Goal: Information Seeking & Learning: Learn about a topic

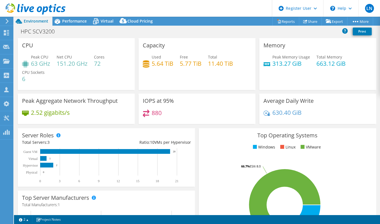
select select "USD"
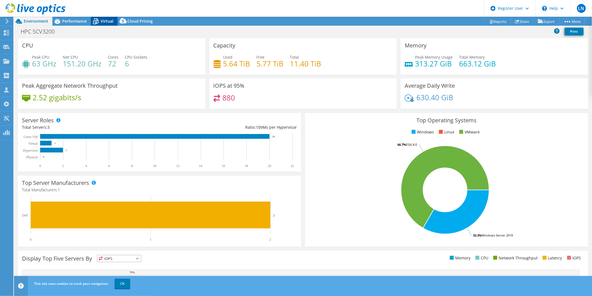
click at [108, 18] on span "Virtual" at bounding box center [107, 20] width 13 height 5
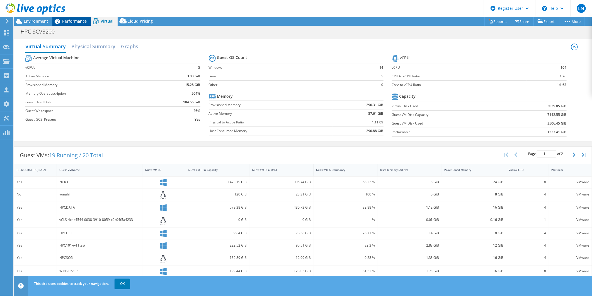
click at [62, 21] on span "Performance" at bounding box center [74, 20] width 25 height 5
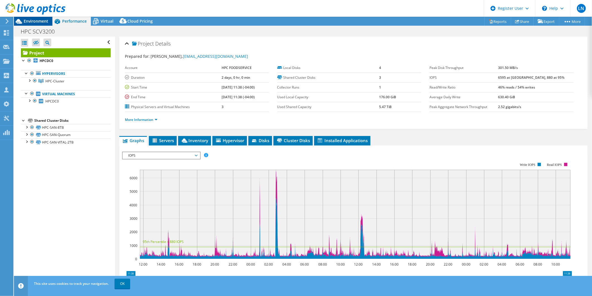
click at [37, 21] on span "Environment" at bounding box center [36, 20] width 25 height 5
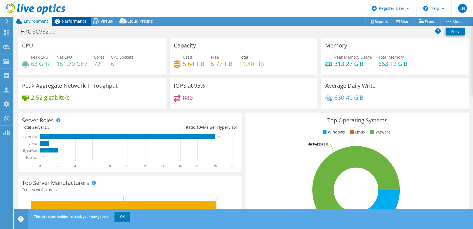
click at [66, 19] on span "Performance" at bounding box center [74, 20] width 25 height 5
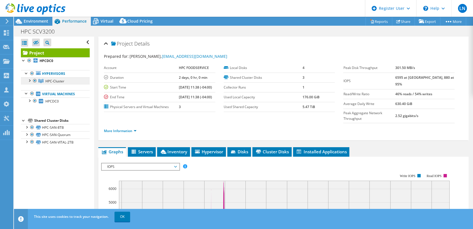
click at [54, 80] on span "HPC-Cluster" at bounding box center [54, 81] width 19 height 5
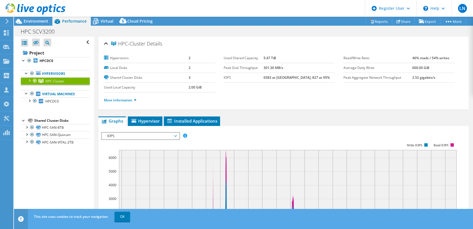
click at [30, 80] on div at bounding box center [29, 80] width 6 height 6
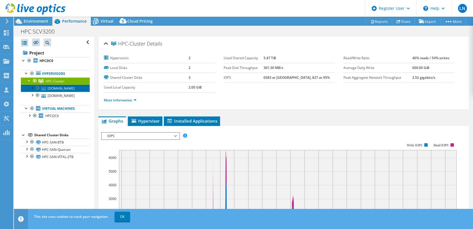
click at [59, 88] on link "[DOMAIN_NAME]" at bounding box center [55, 87] width 69 height 7
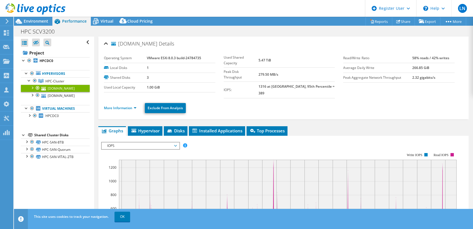
click at [125, 105] on li "More Information" at bounding box center [122, 108] width 36 height 6
click at [127, 105] on link "More Information" at bounding box center [120, 107] width 33 height 5
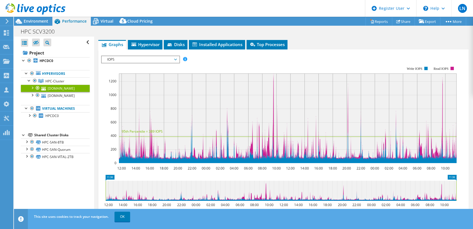
scroll to position [337, 0]
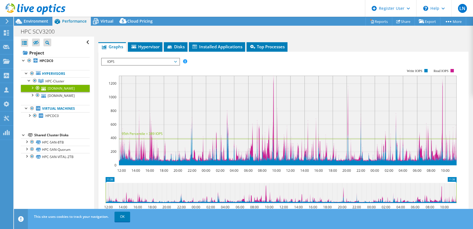
click at [131, 58] on span "IOPS" at bounding box center [141, 61] width 72 height 7
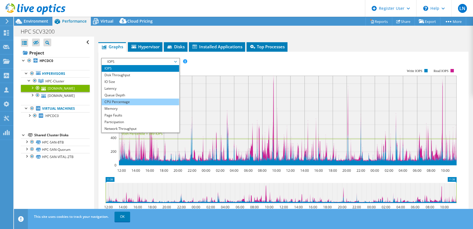
click at [125, 98] on li "CPU Percentage" at bounding box center [140, 101] width 77 height 7
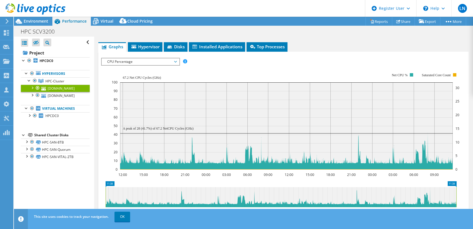
click at [125, 58] on div "CPU Percentage IOPS Disk Throughput IO Size Latency Queue Depth CPU Percentage …" at bounding box center [140, 62] width 79 height 8
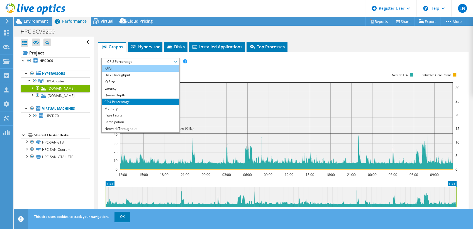
click at [126, 65] on li "IOPS" at bounding box center [140, 68] width 77 height 7
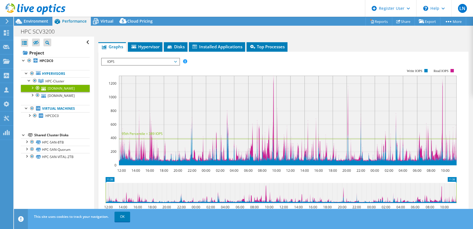
click at [139, 58] on span "IOPS" at bounding box center [141, 61] width 72 height 7
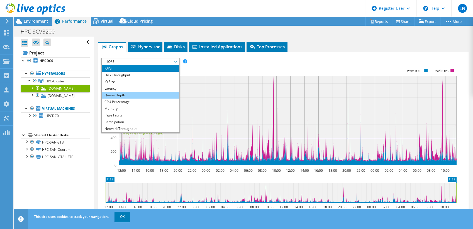
click at [137, 92] on li "Queue Depth" at bounding box center [140, 95] width 77 height 7
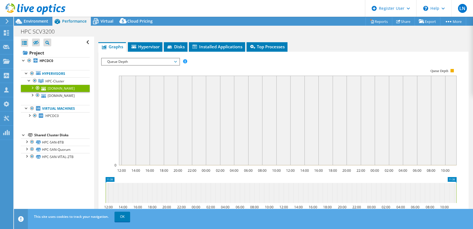
click at [128, 58] on span "Queue Depth" at bounding box center [141, 61] width 72 height 7
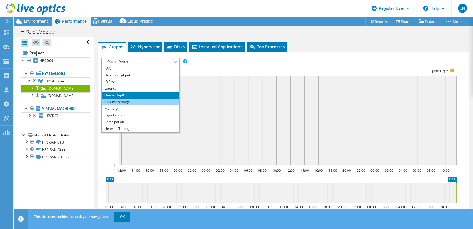
click at [128, 98] on li "CPU Percentage" at bounding box center [140, 101] width 77 height 7
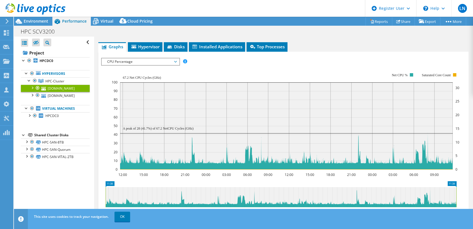
click at [169, 58] on span "CPU Percentage" at bounding box center [141, 61] width 72 height 7
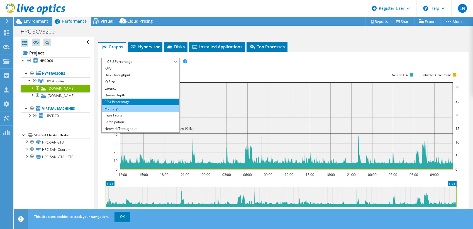
scroll to position [20, 0]
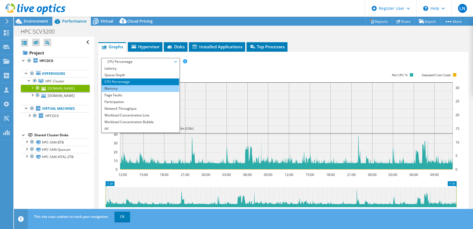
click at [144, 85] on li "Memory" at bounding box center [140, 88] width 77 height 7
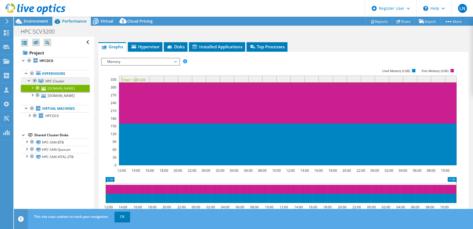
click at [60, 81] on span "HPC-Cluster" at bounding box center [54, 81] width 19 height 5
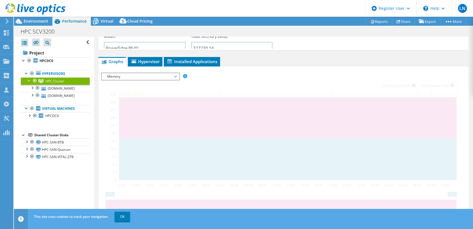
scroll to position [80, 0]
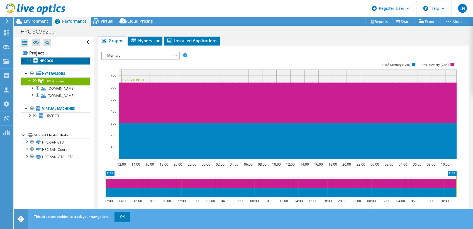
click at [49, 61] on b "HPCDC0" at bounding box center [47, 60] width 14 height 5
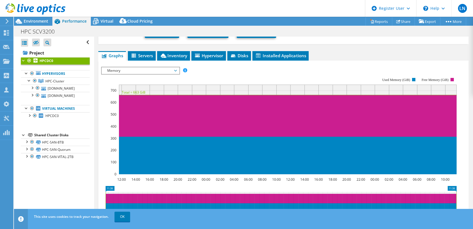
scroll to position [95, 0]
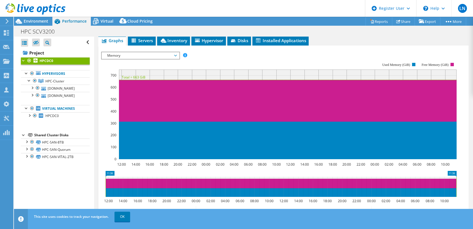
click at [152, 54] on span "Memory" at bounding box center [141, 55] width 72 height 7
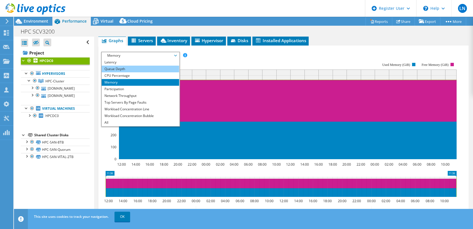
click at [144, 68] on li "Queue Depth" at bounding box center [140, 69] width 77 height 7
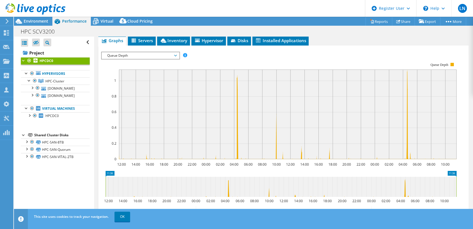
click at [149, 55] on span "Queue Depth" at bounding box center [141, 55] width 72 height 7
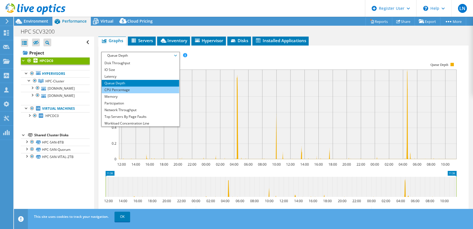
scroll to position [0, 0]
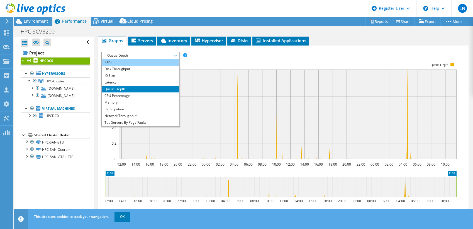
click at [139, 61] on li "IOPS" at bounding box center [140, 62] width 77 height 7
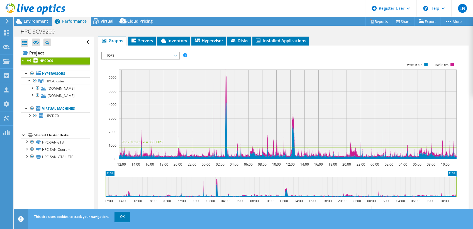
click at [143, 55] on span "IOPS" at bounding box center [141, 55] width 72 height 7
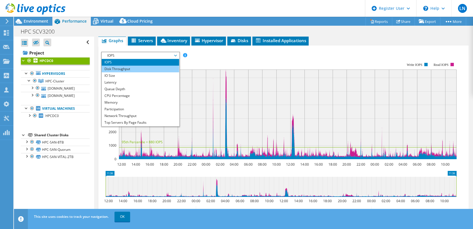
click at [141, 66] on li "Disk Throughput" at bounding box center [140, 69] width 77 height 7
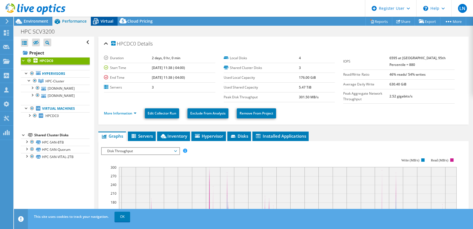
click at [103, 21] on span "Virtual" at bounding box center [107, 20] width 13 height 5
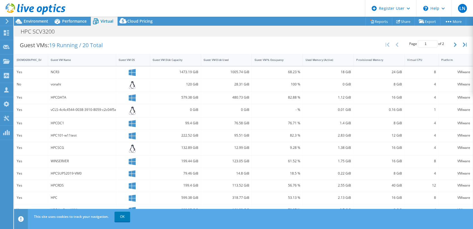
scroll to position [55, 0]
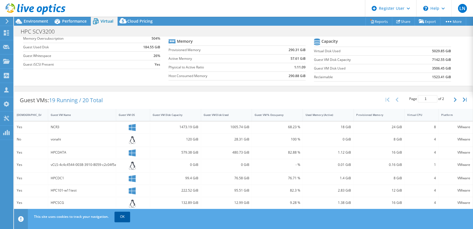
click at [127, 217] on link "OK" at bounding box center [123, 216] width 16 height 10
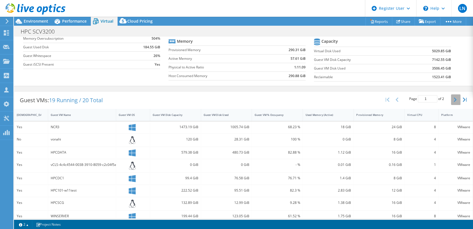
click at [380, 98] on icon "button" at bounding box center [455, 99] width 3 height 4
type input "2"
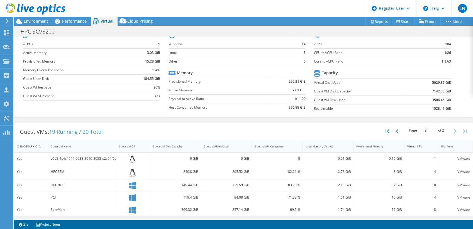
scroll to position [0, 0]
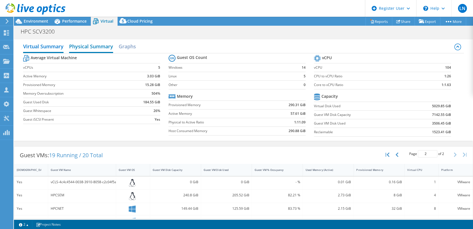
click at [101, 51] on h2 "Physical Summary" at bounding box center [91, 47] width 44 height 12
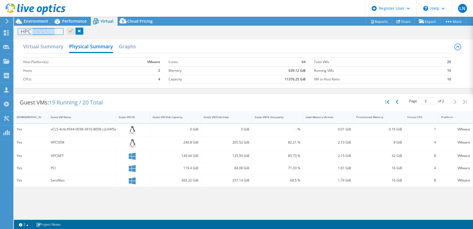
drag, startPoint x: 33, startPoint y: 32, endPoint x: 53, endPoint y: 36, distance: 20.6
click at [53, 36] on div "Project Actions Project Actions Reports Share Export vSAN ReadyNode Sizer" at bounding box center [243, 123] width 459 height 212
drag, startPoint x: 33, startPoint y: 31, endPoint x: 54, endPoint y: 35, distance: 20.8
click at [54, 35] on h1 "HPC SCV3200" at bounding box center [40, 31] width 45 height 6
copy h1 "SCV3200"
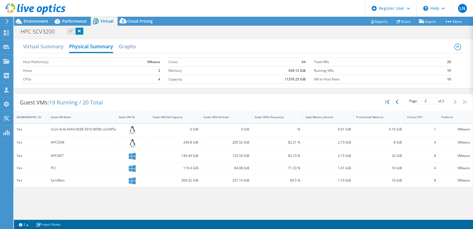
click at [146, 33] on div "HPC SCV3200 Print" at bounding box center [243, 31] width 459 height 10
click at [64, 22] on span "Performance" at bounding box center [74, 20] width 25 height 5
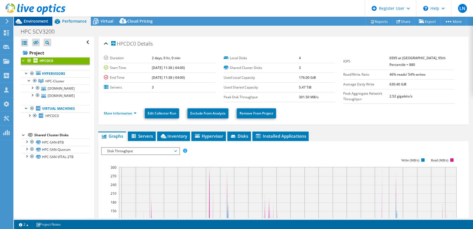
click at [44, 21] on span "Environment" at bounding box center [36, 20] width 25 height 5
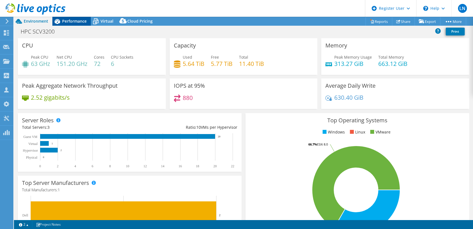
click at [75, 21] on span "Performance" at bounding box center [74, 20] width 25 height 5
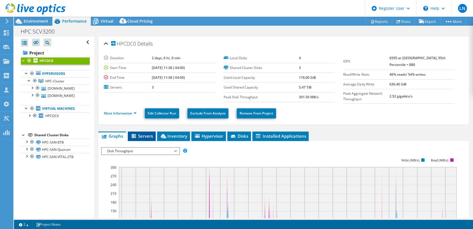
click at [142, 131] on li "Servers" at bounding box center [142, 135] width 28 height 9
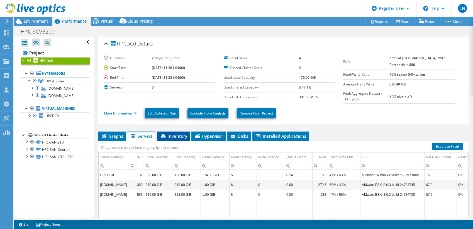
click at [168, 134] on span "Inventory" at bounding box center [173, 136] width 27 height 6
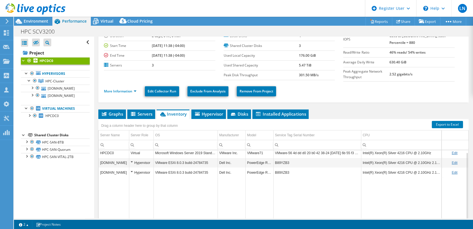
scroll to position [62, 0]
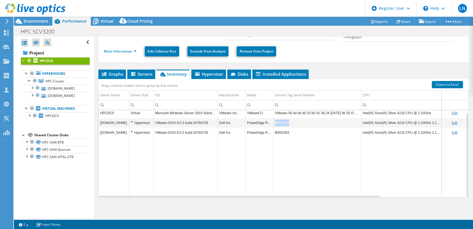
drag, startPoint x: 291, startPoint y: 122, endPoint x: 275, endPoint y: 121, distance: 15.6
click at [275, 121] on td "B89YZB3" at bounding box center [318, 123] width 88 height 10
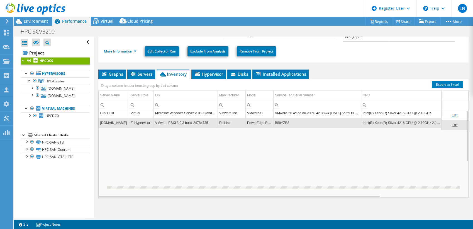
scroll to position [0, 0]
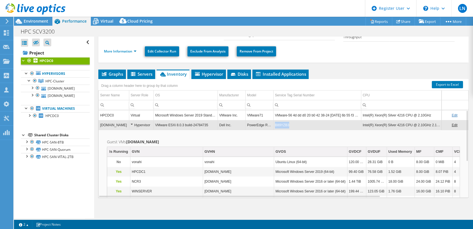
drag, startPoint x: 290, startPoint y: 125, endPoint x: 276, endPoint y: 125, distance: 13.9
click at [276, 125] on td "B89YZB3" at bounding box center [318, 125] width 88 height 10
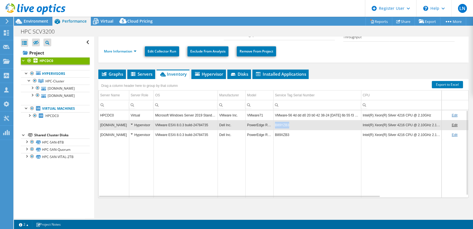
drag, startPoint x: 276, startPoint y: 125, endPoint x: 288, endPoint y: 127, distance: 12.2
click at [288, 127] on td "B89YZB3" at bounding box center [318, 125] width 88 height 10
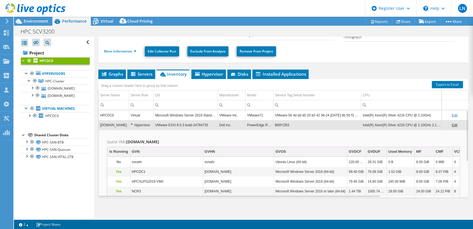
click at [131, 122] on div "Hypervisor" at bounding box center [141, 125] width 21 height 7
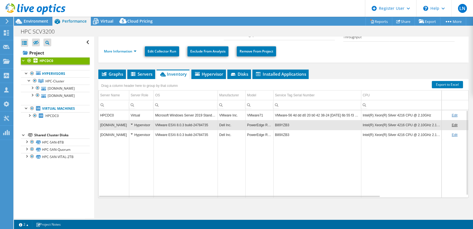
click at [131, 122] on div "Hypervisor" at bounding box center [141, 125] width 21 height 7
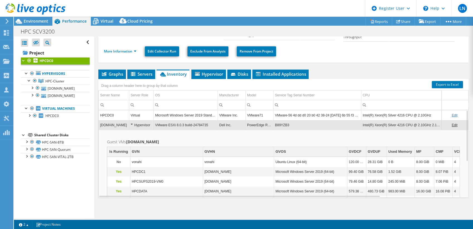
click at [131, 123] on div "Hypervisor" at bounding box center [141, 125] width 21 height 7
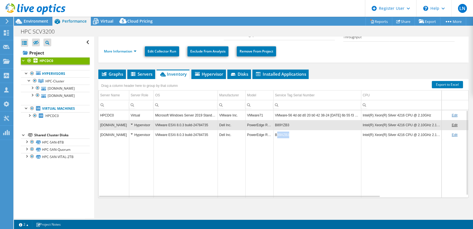
drag, startPoint x: 276, startPoint y: 133, endPoint x: 289, endPoint y: 135, distance: 12.9
click at [289, 135] on td "B89XZB3" at bounding box center [318, 135] width 88 height 10
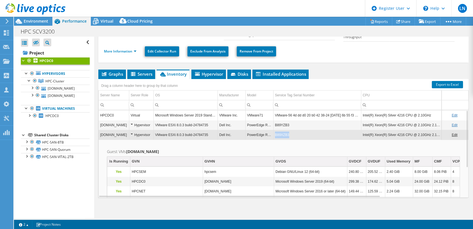
drag, startPoint x: 272, startPoint y: 132, endPoint x: 290, endPoint y: 134, distance: 18.2
click at [290, 134] on tr "[DOMAIN_NAME] Hypervisor VMware ESXi 8.0.3 build-24784735 Dell Inc. PowerEdge R…" at bounding box center [335, 135] width 473 height 10
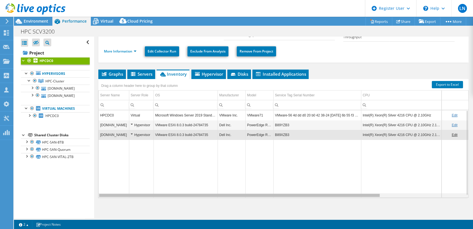
drag, startPoint x: 292, startPoint y: 195, endPoint x: 225, endPoint y: 196, distance: 66.9
click at [225, 196] on body "LN Dell User [PERSON_NAME] [PERSON_NAME][EMAIL_ADDRESS][PERSON_NAME][DOMAIN_NAM…" at bounding box center [236, 114] width 473 height 229
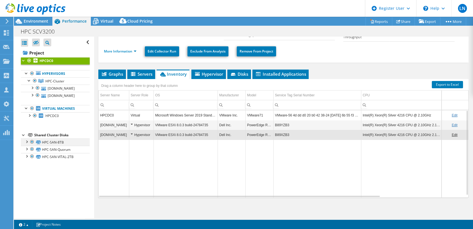
click at [27, 141] on div at bounding box center [27, 141] width 6 height 6
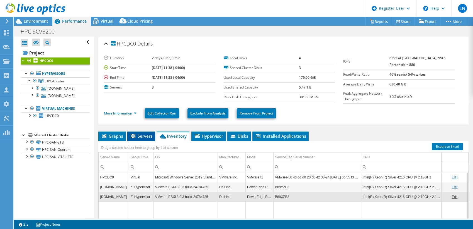
click at [138, 135] on span "Servers" at bounding box center [141, 136] width 22 height 6
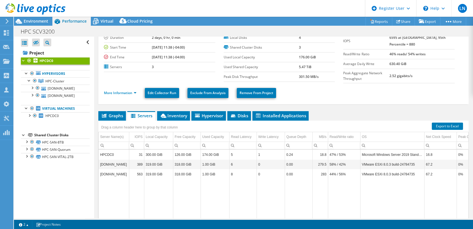
scroll to position [31, 0]
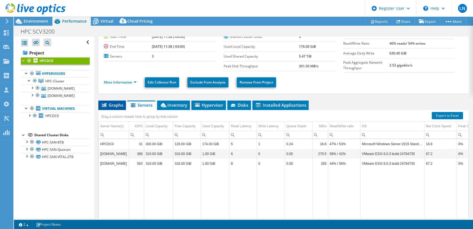
click at [115, 106] on span "Graphs" at bounding box center [112, 105] width 22 height 6
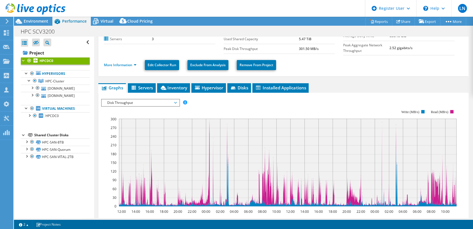
scroll to position [62, 0]
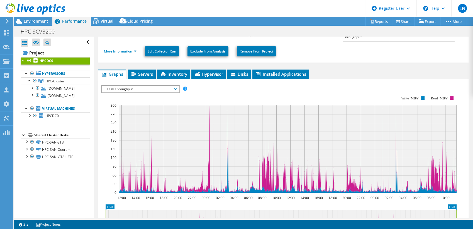
click at [147, 88] on span "Disk Throughput" at bounding box center [141, 89] width 72 height 7
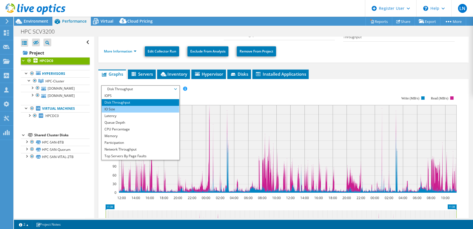
click at [142, 106] on li "IO Size" at bounding box center [140, 109] width 77 height 7
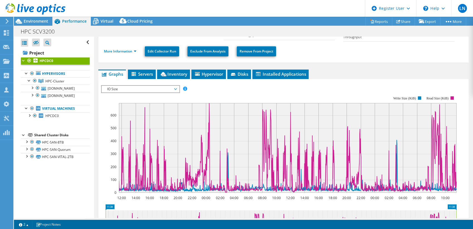
click at [142, 90] on span "IO Size" at bounding box center [141, 89] width 72 height 7
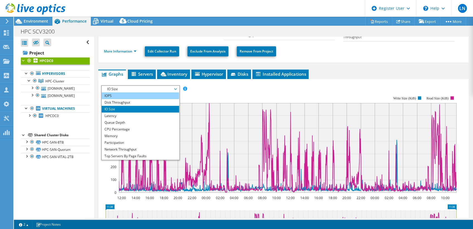
click at [132, 92] on li "IOPS" at bounding box center [140, 95] width 77 height 7
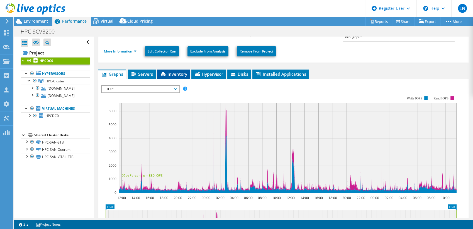
click at [181, 74] on span "Inventory" at bounding box center [173, 74] width 27 height 6
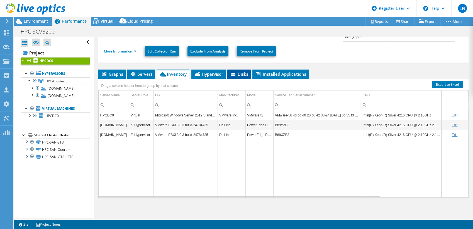
click at [248, 73] on span "Disks" at bounding box center [239, 74] width 18 height 6
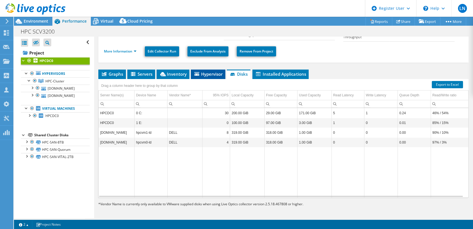
click at [208, 71] on span "Hypervisor" at bounding box center [208, 74] width 29 height 6
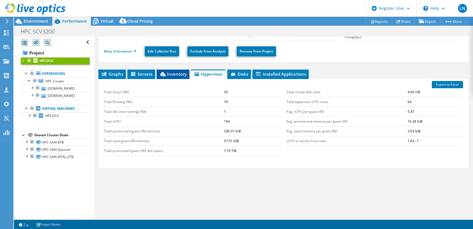
click at [166, 72] on span "Inventory" at bounding box center [172, 74] width 27 height 6
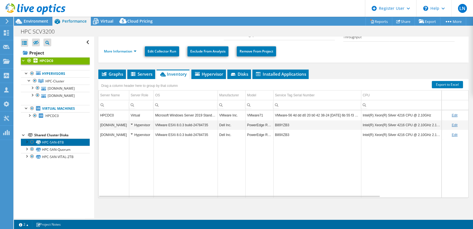
click at [61, 143] on link "HPC-SAN-8TB" at bounding box center [55, 141] width 69 height 7
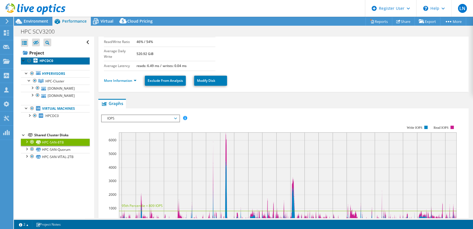
click at [54, 59] on link "HPCDC0" at bounding box center [55, 60] width 69 height 7
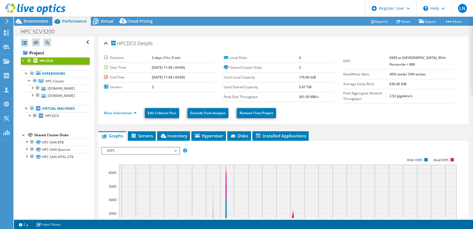
scroll to position [0, 0]
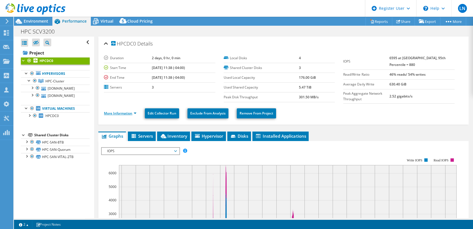
click at [120, 113] on link "More Information" at bounding box center [120, 113] width 33 height 5
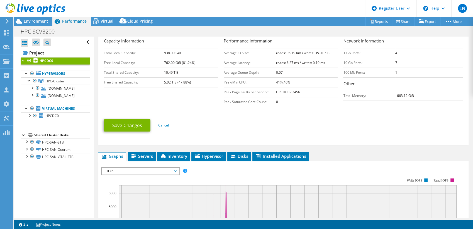
scroll to position [124, 0]
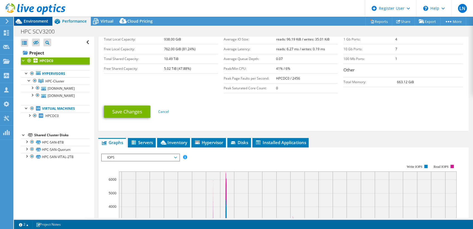
click at [37, 21] on span "Environment" at bounding box center [36, 20] width 25 height 5
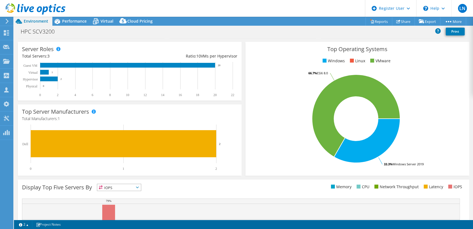
scroll to position [143, 0]
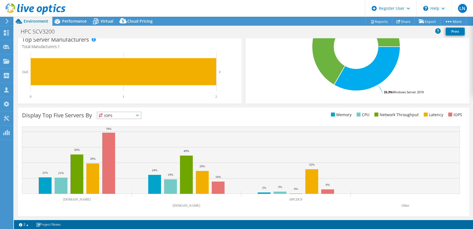
click at [115, 115] on span "IOPS" at bounding box center [119, 115] width 44 height 7
click at [114, 128] on li "Memory" at bounding box center [119, 130] width 44 height 8
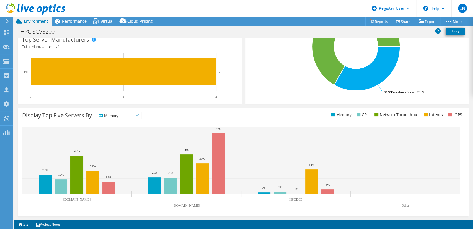
click at [113, 114] on span "Memory" at bounding box center [115, 115] width 37 height 7
click at [115, 141] on li "CPU" at bounding box center [119, 138] width 44 height 8
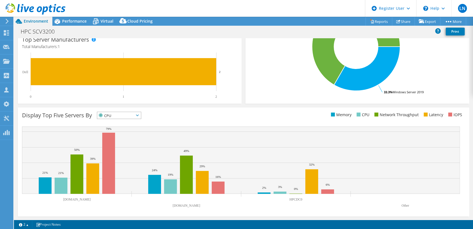
click at [115, 116] on span "CPU" at bounding box center [115, 115] width 37 height 7
click at [116, 142] on li "Network Throughput" at bounding box center [119, 146] width 44 height 8
click at [118, 118] on span "Network Throughput" at bounding box center [121, 115] width 49 height 7
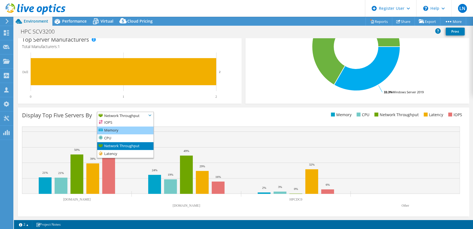
click at [117, 127] on li "Memory" at bounding box center [125, 130] width 56 height 8
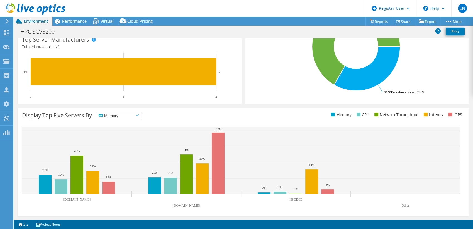
click at [118, 114] on span "Memory" at bounding box center [115, 115] width 37 height 7
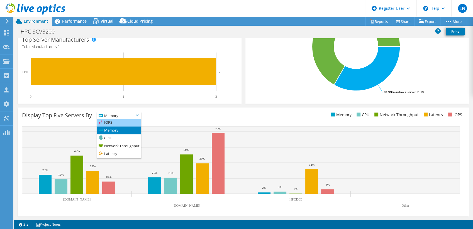
click at [117, 121] on li "IOPS" at bounding box center [119, 122] width 44 height 8
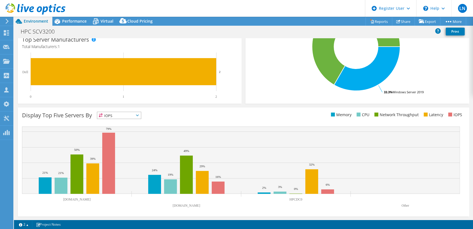
scroll to position [0, 0]
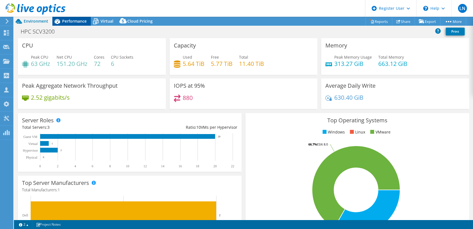
click at [83, 20] on span "Performance" at bounding box center [74, 20] width 25 height 5
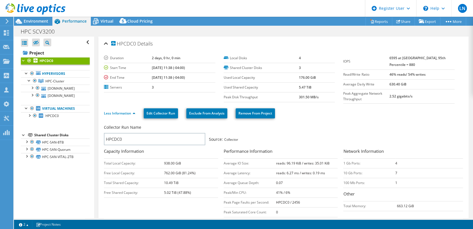
scroll to position [31, 0]
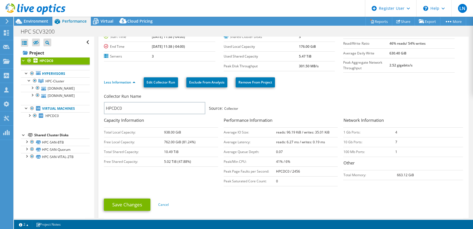
click at [51, 61] on b "HPCDC0" at bounding box center [47, 60] width 14 height 5
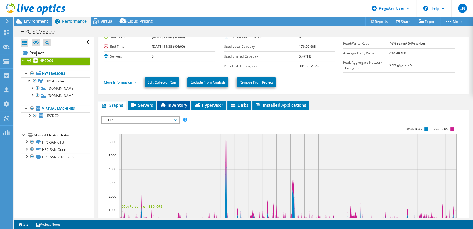
click at [173, 105] on span "Inventory" at bounding box center [173, 105] width 27 height 6
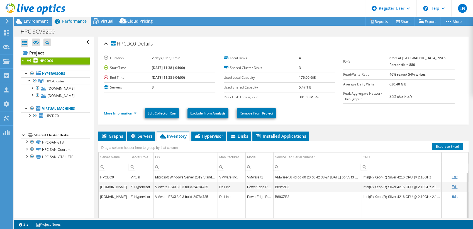
scroll to position [0, 0]
click at [29, 21] on span "Environment" at bounding box center [36, 20] width 25 height 5
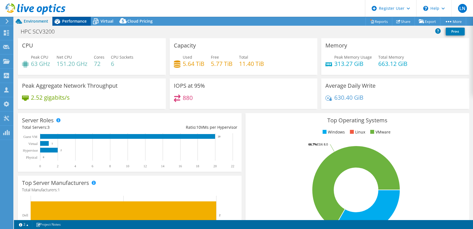
click at [78, 19] on span "Performance" at bounding box center [74, 20] width 25 height 5
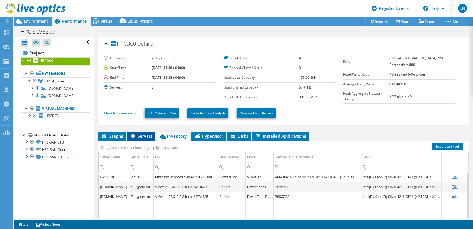
click at [142, 136] on span "Servers" at bounding box center [141, 136] width 22 height 6
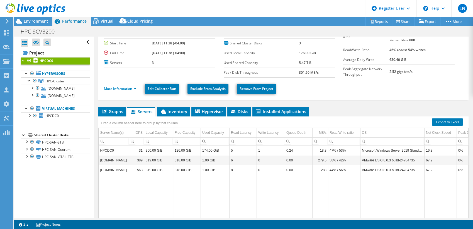
scroll to position [62, 0]
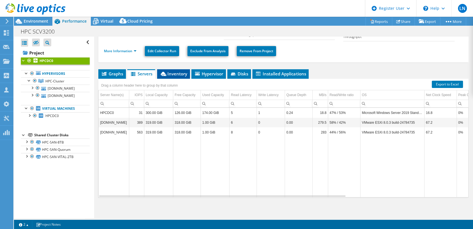
click at [171, 72] on span "Inventory" at bounding box center [173, 74] width 27 height 6
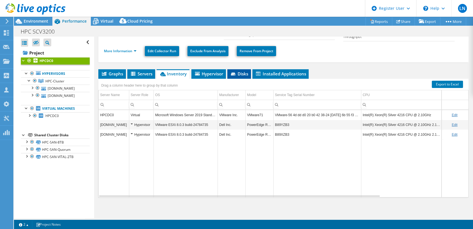
click at [246, 72] on span "Disks" at bounding box center [239, 74] width 18 height 6
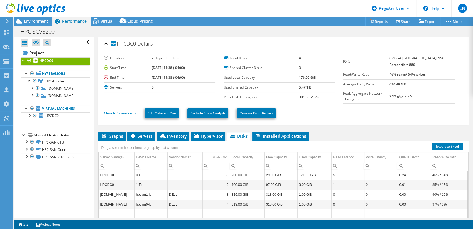
scroll to position [0, 0]
click at [47, 74] on link "Hypervisors" at bounding box center [55, 73] width 69 height 7
click at [139, 21] on span "Cloud Pricing" at bounding box center [139, 20] width 25 height 5
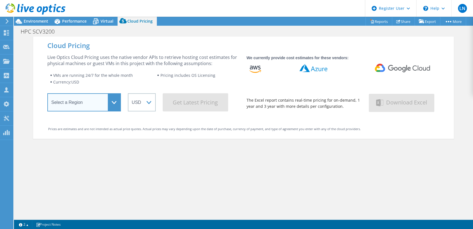
click at [92, 102] on select "Select a Region [GEOGRAPHIC_DATA] ([GEOGRAPHIC_DATA]) [GEOGRAPHIC_DATA] ([GEOGR…" at bounding box center [84, 102] width 74 height 18
select select "USEast"
click at [47, 95] on select "Select a Region [GEOGRAPHIC_DATA] ([GEOGRAPHIC_DATA]) [GEOGRAPHIC_DATA] ([GEOGR…" at bounding box center [84, 102] width 74 height 18
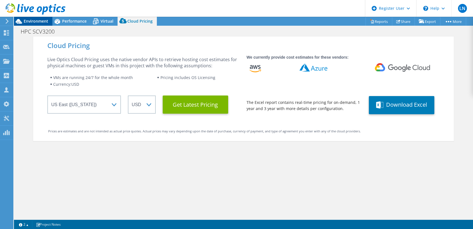
click at [25, 22] on span "Environment" at bounding box center [36, 20] width 25 height 5
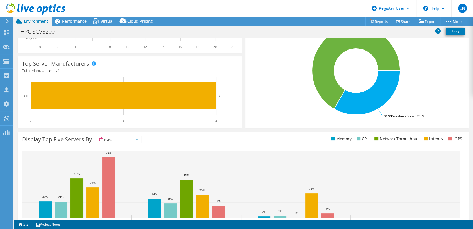
scroll to position [124, 0]
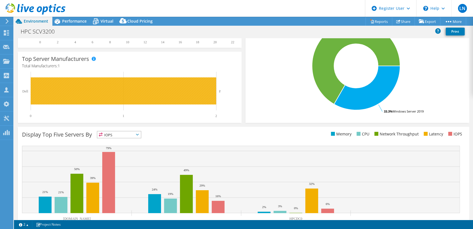
click at [97, 95] on rect at bounding box center [124, 90] width 186 height 27
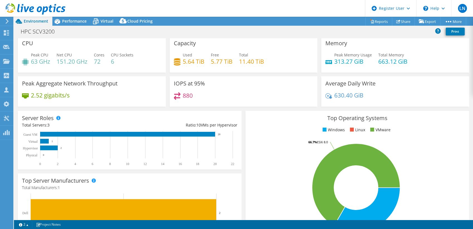
scroll to position [0, 0]
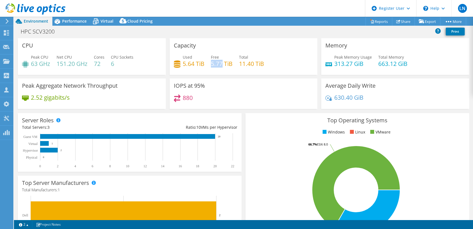
drag, startPoint x: 210, startPoint y: 62, endPoint x: 221, endPoint y: 62, distance: 10.6
click at [221, 62] on h4 "5.77 TiB" at bounding box center [222, 64] width 22 height 6
copy h4 "5.77"
click at [253, 30] on div "HPC SCV3200 Print" at bounding box center [243, 31] width 459 height 10
click at [75, 21] on span "Performance" at bounding box center [74, 20] width 25 height 5
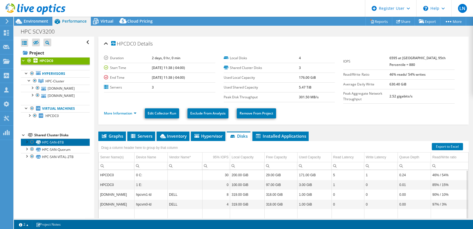
click at [67, 142] on link "HPC-SAN-8TB" at bounding box center [55, 141] width 69 height 7
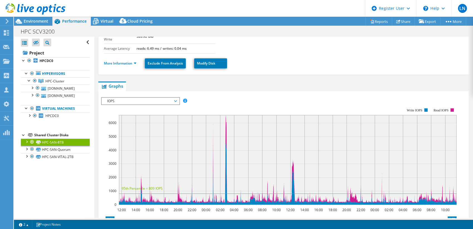
scroll to position [93, 0]
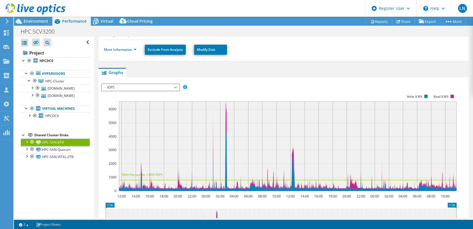
click at [63, 126] on div "Project HPCDC0 Hypervisors HPC-Cluster" at bounding box center [55, 104] width 69 height 112
click at [42, 20] on span "Environment" at bounding box center [36, 20] width 25 height 5
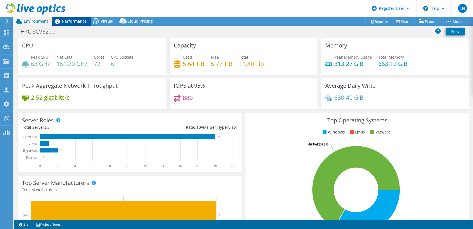
click at [80, 20] on span "Performance" at bounding box center [74, 20] width 25 height 5
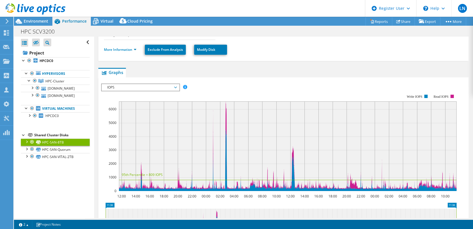
scroll to position [0, 0]
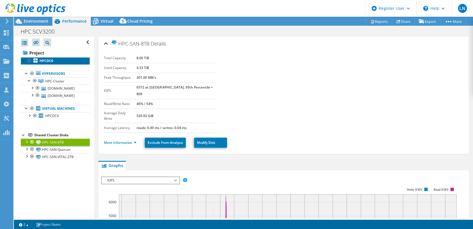
click at [60, 61] on link "HPCDC0" at bounding box center [55, 60] width 69 height 7
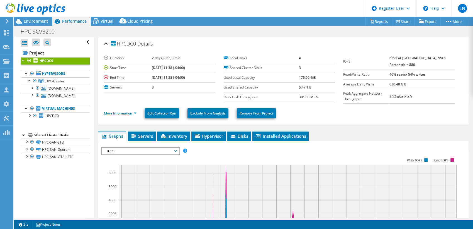
click at [124, 112] on link "More Information" at bounding box center [120, 113] width 33 height 5
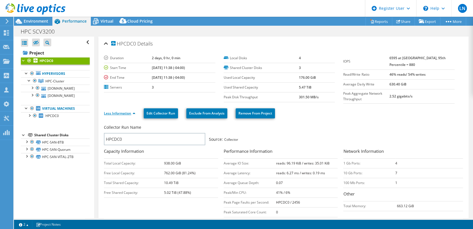
click at [124, 112] on link "Less Information" at bounding box center [120, 113] width 32 height 5
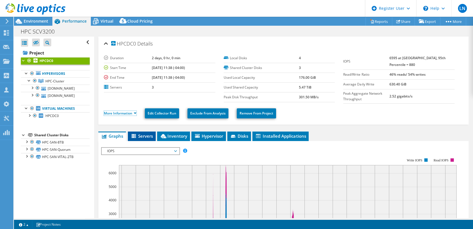
scroll to position [93, 0]
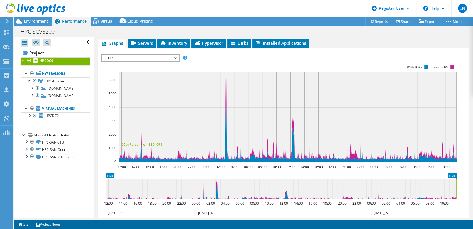
click at [166, 55] on span "IOPS" at bounding box center [141, 58] width 72 height 7
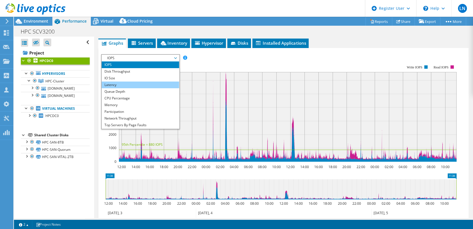
click at [152, 84] on li "Latency" at bounding box center [140, 84] width 77 height 7
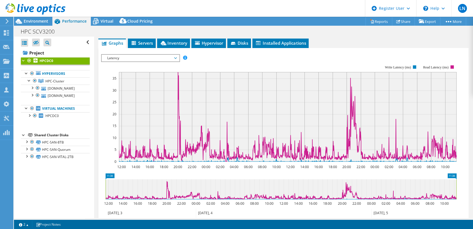
click at [176, 55] on span "Latency" at bounding box center [141, 58] width 72 height 7
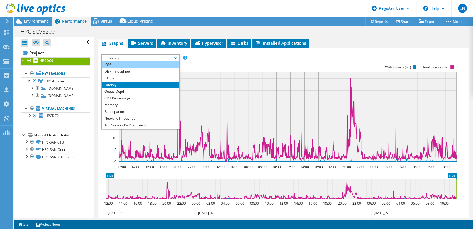
click at [135, 64] on li "IOPS" at bounding box center [140, 64] width 77 height 7
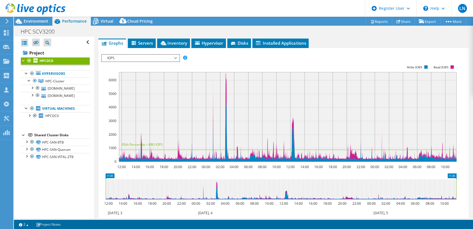
click at [146, 59] on span "IOPS" at bounding box center [141, 58] width 72 height 7
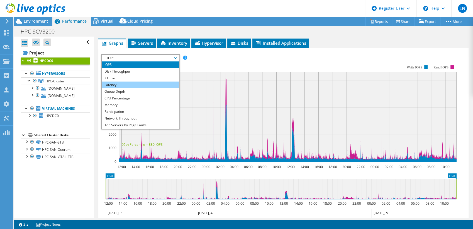
click at [136, 84] on li "Latency" at bounding box center [140, 84] width 77 height 7
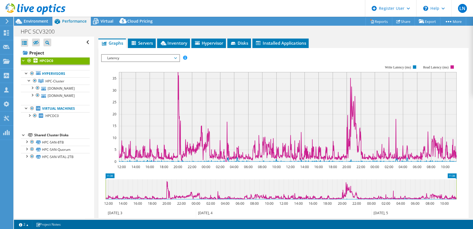
click at [114, 57] on span "Latency" at bounding box center [141, 58] width 72 height 7
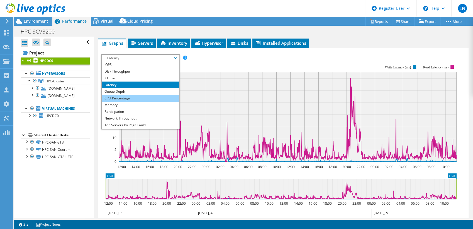
scroll to position [20, 0]
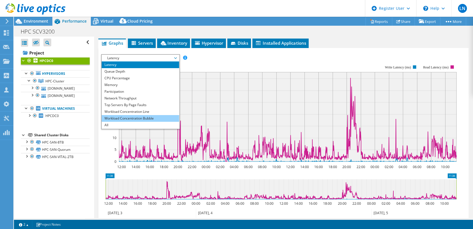
click at [131, 117] on li "Workload Concentration Bubble" at bounding box center [140, 118] width 77 height 7
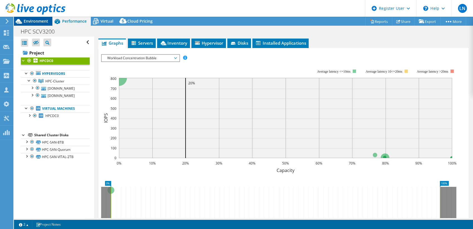
click at [28, 23] on span "Environment" at bounding box center [36, 20] width 25 height 5
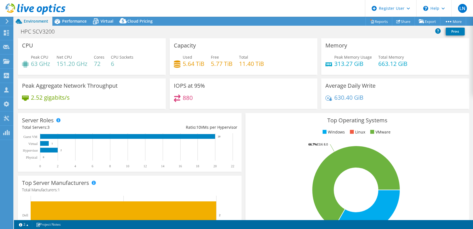
click at [68, 15] on header "LN Dell User [PERSON_NAME] [PERSON_NAME][EMAIL_ADDRESS][PERSON_NAME][DOMAIN_NAM…" at bounding box center [236, 8] width 473 height 17
click at [69, 22] on span "Performance" at bounding box center [74, 20] width 25 height 5
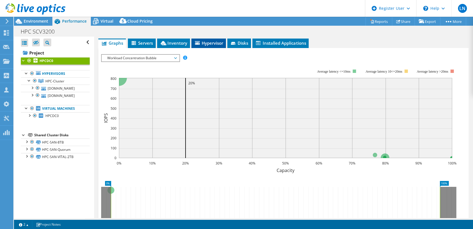
click at [222, 42] on span "Hypervisor" at bounding box center [208, 43] width 29 height 6
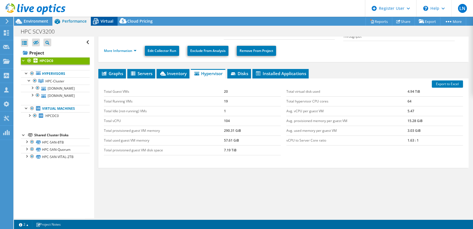
click at [100, 22] on icon at bounding box center [96, 21] width 10 height 10
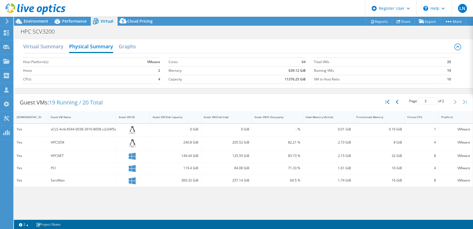
scroll to position [0, 0]
click at [45, 45] on h2 "Virtual Summary" at bounding box center [43, 47] width 40 height 12
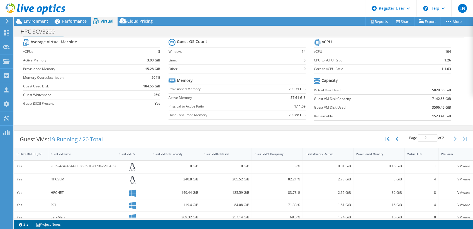
scroll to position [23, 0]
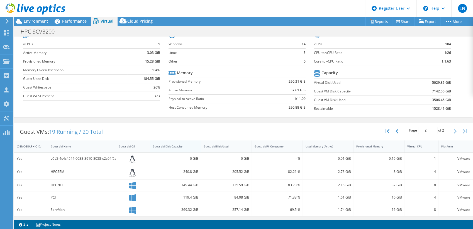
click at [164, 147] on div "Guest VM Disk Capacity" at bounding box center [172, 146] width 44 height 9
click at [192, 144] on div "Guest VM Disk Capacity" at bounding box center [175, 146] width 51 height 12
click at [198, 130] on div "Guest VMs: 19 Running / 20 Total Page 1 of 2 5 rows 10 rows 20 rows 25 rows 50 …" at bounding box center [243, 131] width 459 height 17
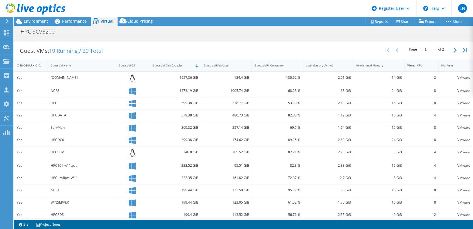
scroll to position [117, 0]
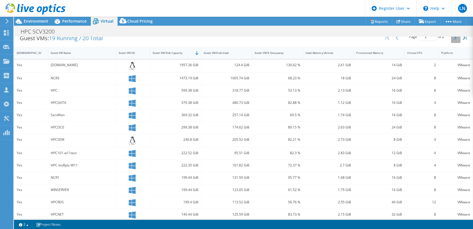
click at [380, 38] on icon "button" at bounding box center [455, 37] width 3 height 4
type input "2"
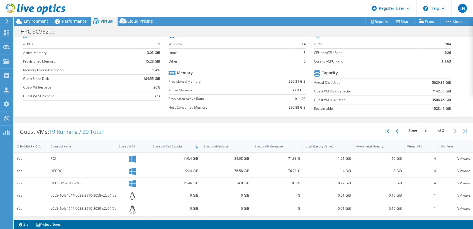
scroll to position [0, 0]
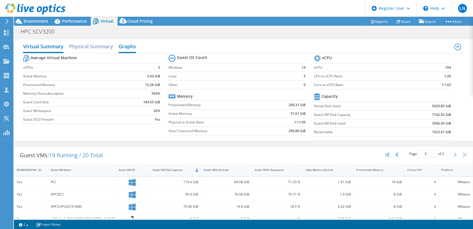
click at [121, 49] on h2 "Graphs" at bounding box center [127, 47] width 17 height 12
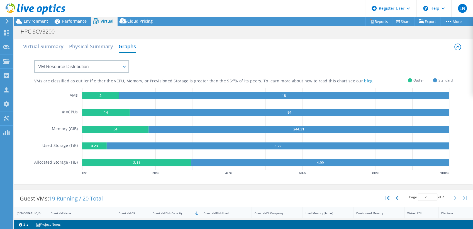
click at [88, 95] on rect at bounding box center [100, 95] width 37 height 7
click at [54, 62] on select "VM Resource Distribution Provisioning Contrast Over Provisioning" at bounding box center [81, 66] width 95 height 13
select select "Over Provisioning"
click at [34, 60] on select "VM Resource Distribution Provisioning Contrast Over Provisioning" at bounding box center [81, 66] width 95 height 13
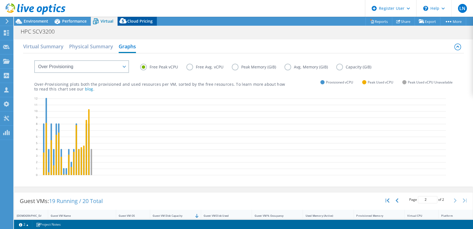
click at [144, 21] on span "Cloud Pricing" at bounding box center [139, 20] width 25 height 5
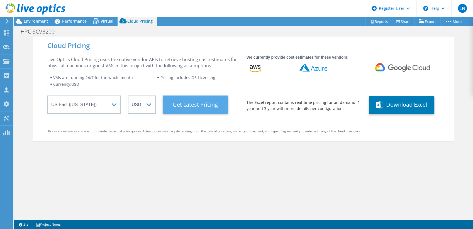
click at [175, 101] on Latest "Get Latest Pricing" at bounding box center [196, 104] width 66 height 18
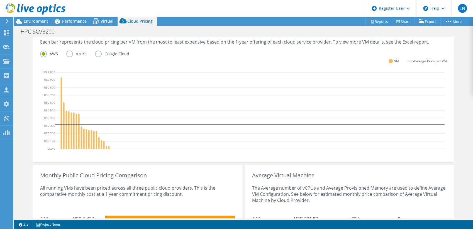
scroll to position [136, 0]
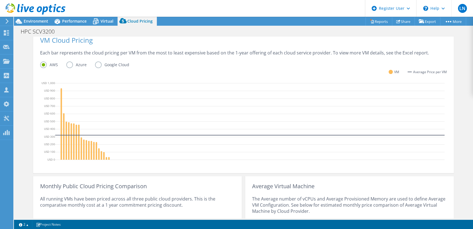
drag, startPoint x: 76, startPoint y: 133, endPoint x: 79, endPoint y: 115, distance: 18.1
click at [79, 115] on icon at bounding box center [250, 122] width 390 height 84
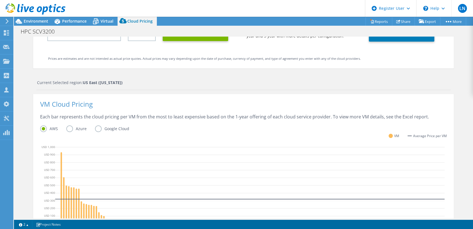
scroll to position [0, 0]
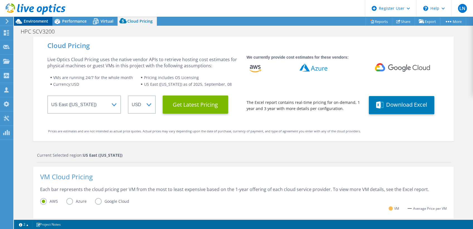
click at [39, 21] on span "Environment" at bounding box center [36, 20] width 25 height 5
